Goal: Task Accomplishment & Management: Manage account settings

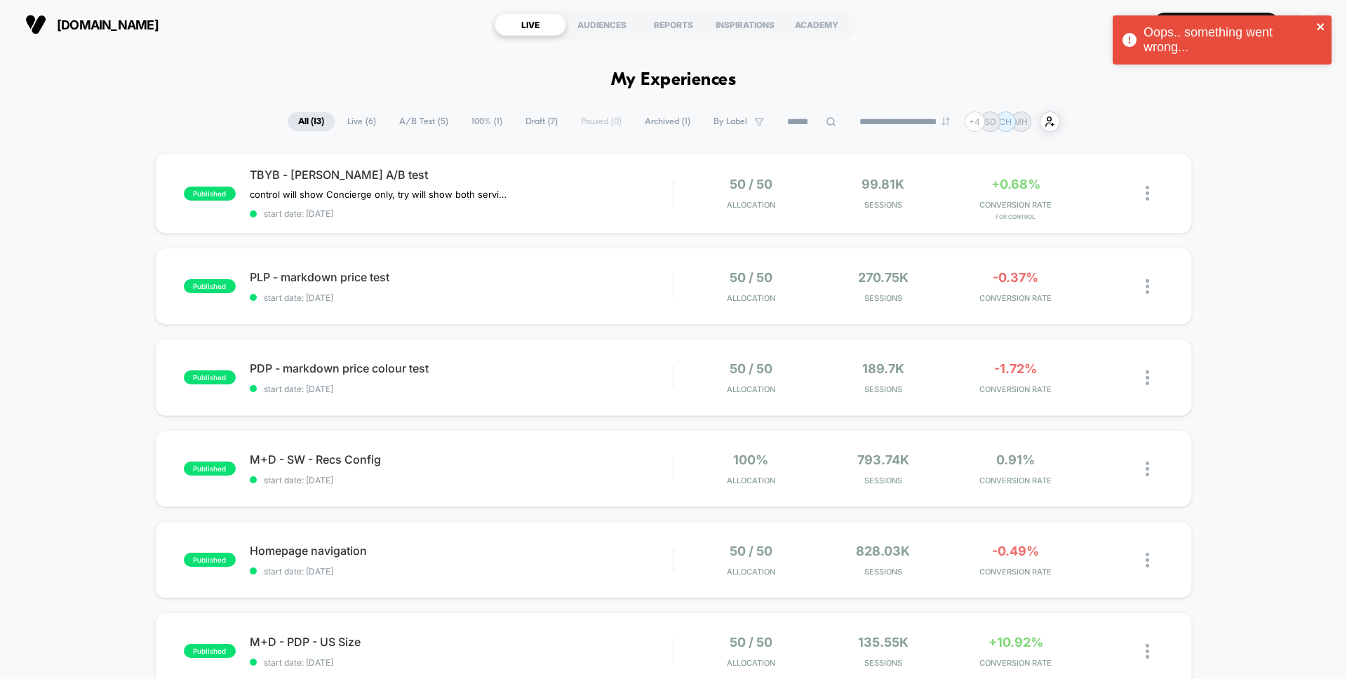
click at [1322, 27] on icon "close" at bounding box center [1320, 26] width 7 height 7
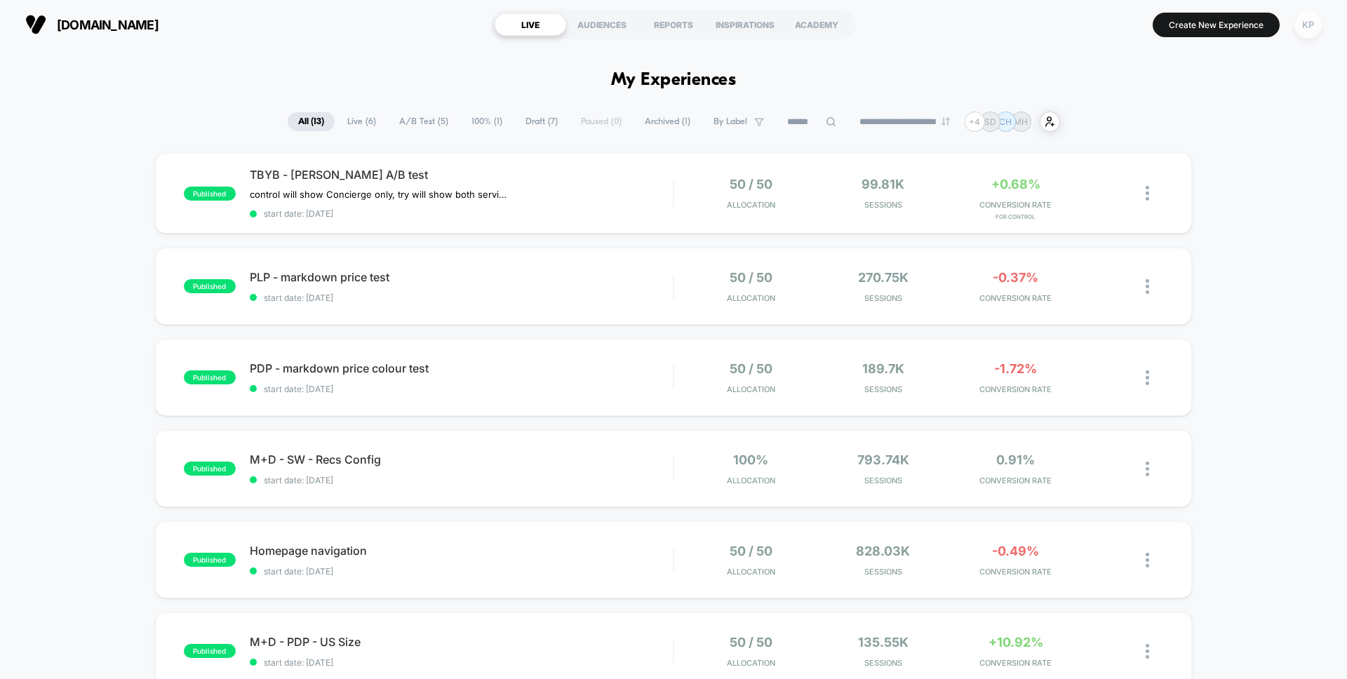
click at [1302, 20] on div "KP" at bounding box center [1307, 24] width 27 height 27
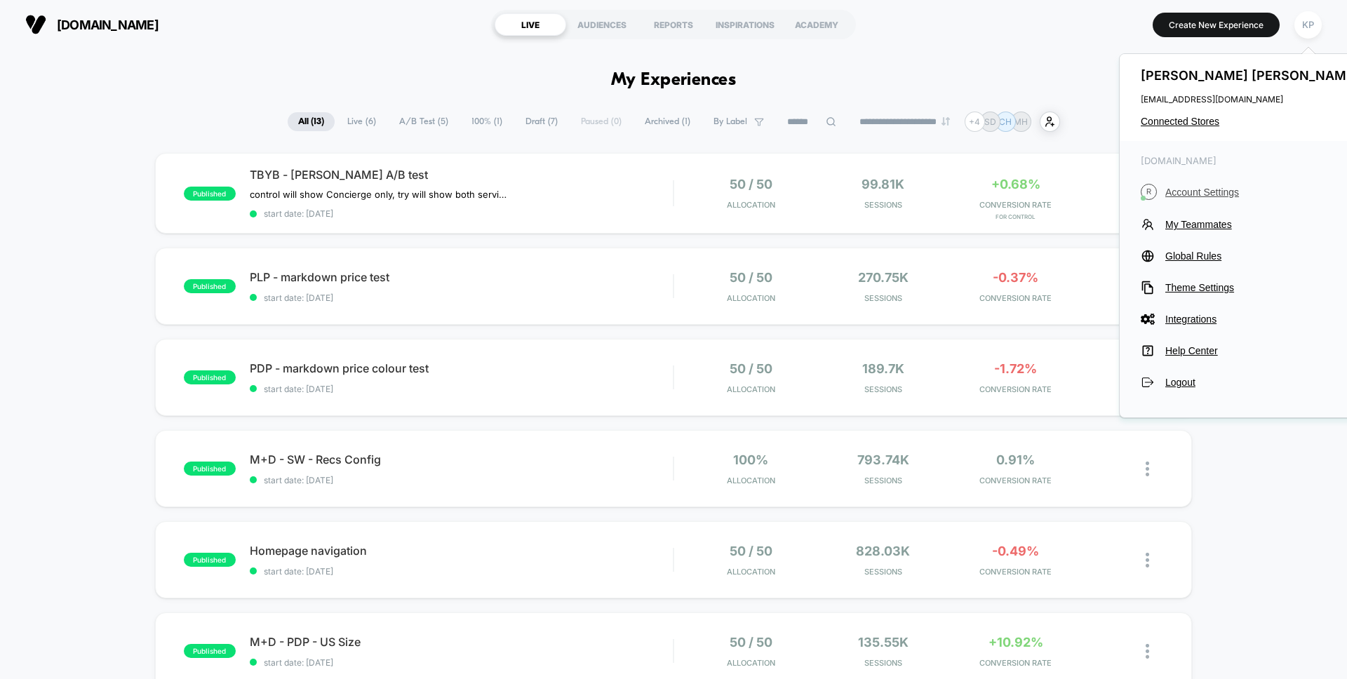
click at [1207, 187] on span "Account Settings" at bounding box center [1263, 192] width 197 height 11
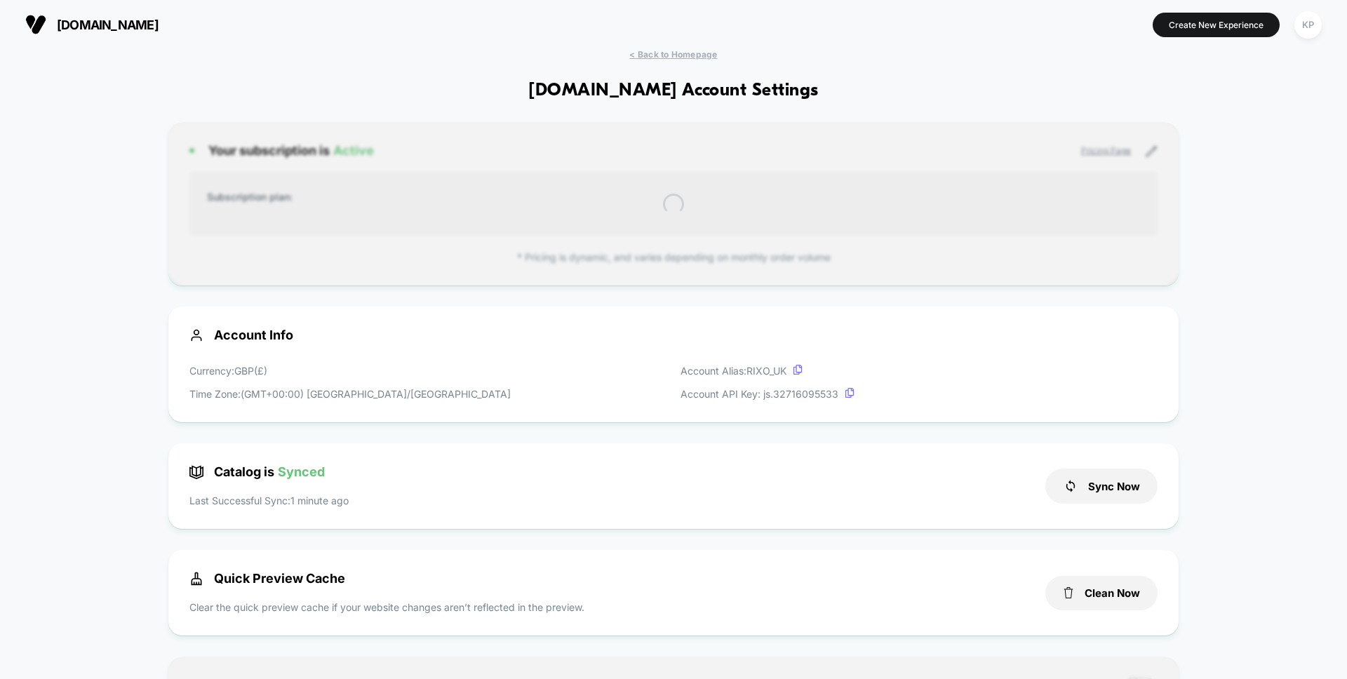
scroll to position [189, 0]
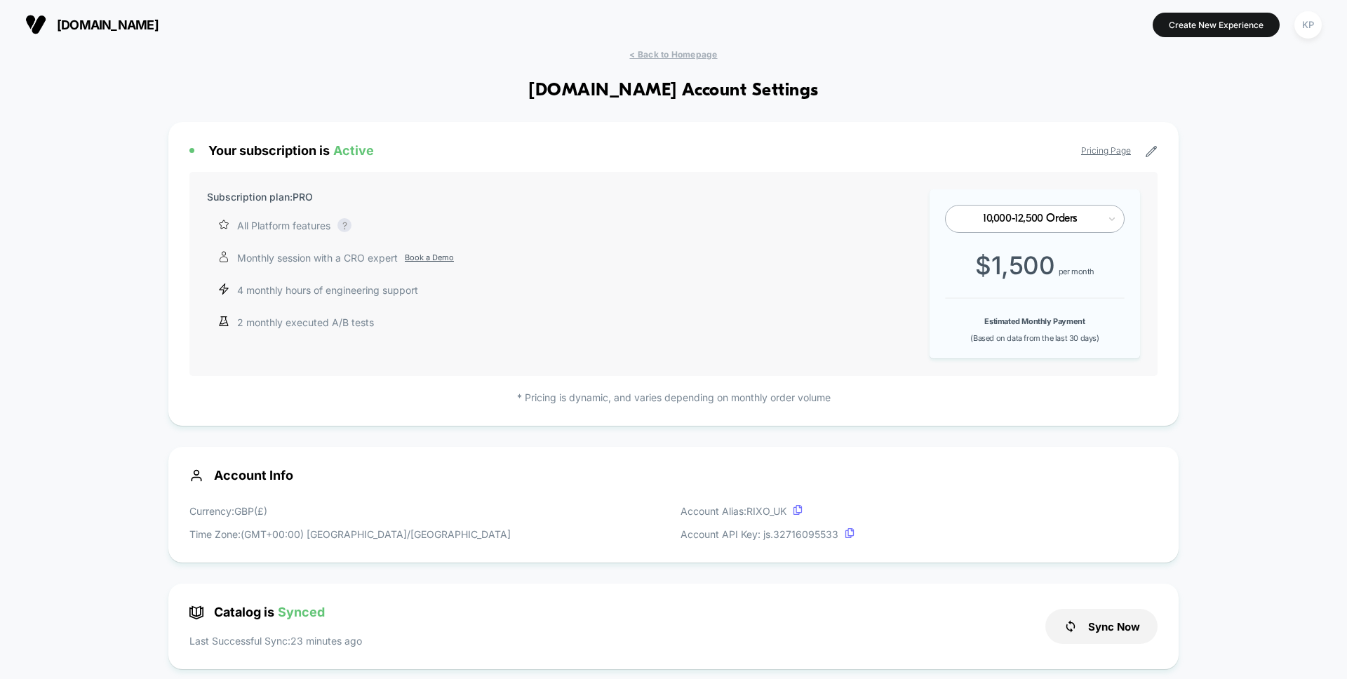
click at [1104, 148] on link "Pricing Page" at bounding box center [1106, 150] width 50 height 11
